Goal: Information Seeking & Learning: Check status

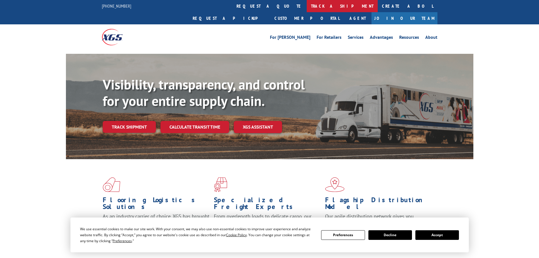
click at [306, 8] on link "track a shipment" at bounding box center [341, 6] width 71 height 12
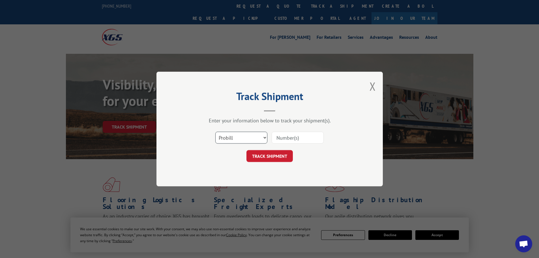
click at [217, 135] on select "Select category... Probill BOL PO" at bounding box center [241, 137] width 52 height 12
select select "po"
click at [215, 131] on select "Select category... Probill BOL PO" at bounding box center [241, 137] width 52 height 12
click at [285, 140] on input at bounding box center [297, 137] width 52 height 12
paste input "05549213"
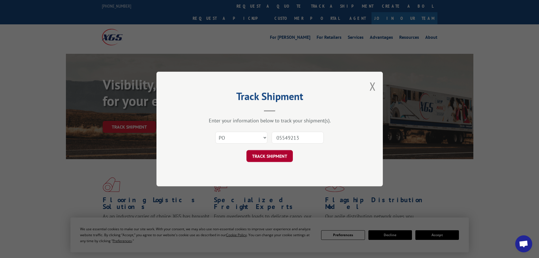
type input "05549213"
click at [266, 159] on button "TRACK SHIPMENT" at bounding box center [269, 156] width 46 height 12
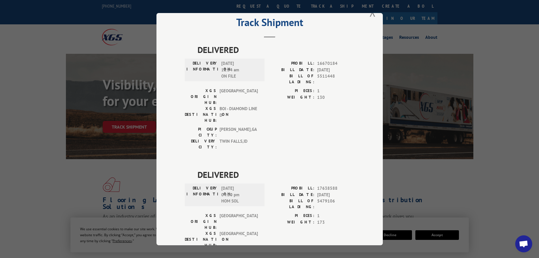
scroll to position [24, 0]
